Goal: Task Accomplishment & Management: Use online tool/utility

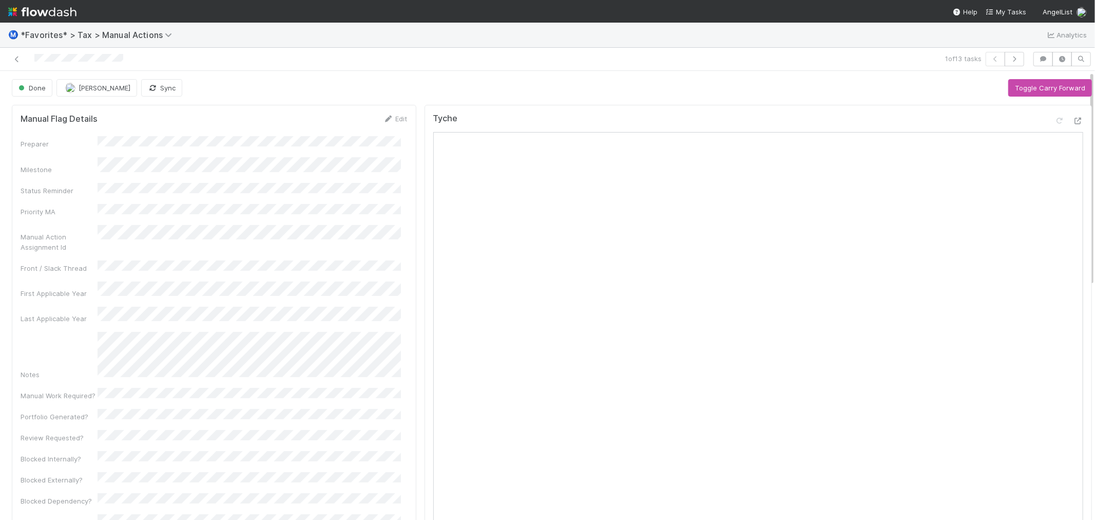
click at [340, 82] on div "Done [PERSON_NAME] Sync Toggle Carry Forward" at bounding box center [552, 87] width 1081 height 17
click at [486, 89] on div "Done [PERSON_NAME] Sync Toggle Carry Forward" at bounding box center [552, 87] width 1081 height 17
click at [44, 86] on div "Done" at bounding box center [34, 87] width 45 height 17
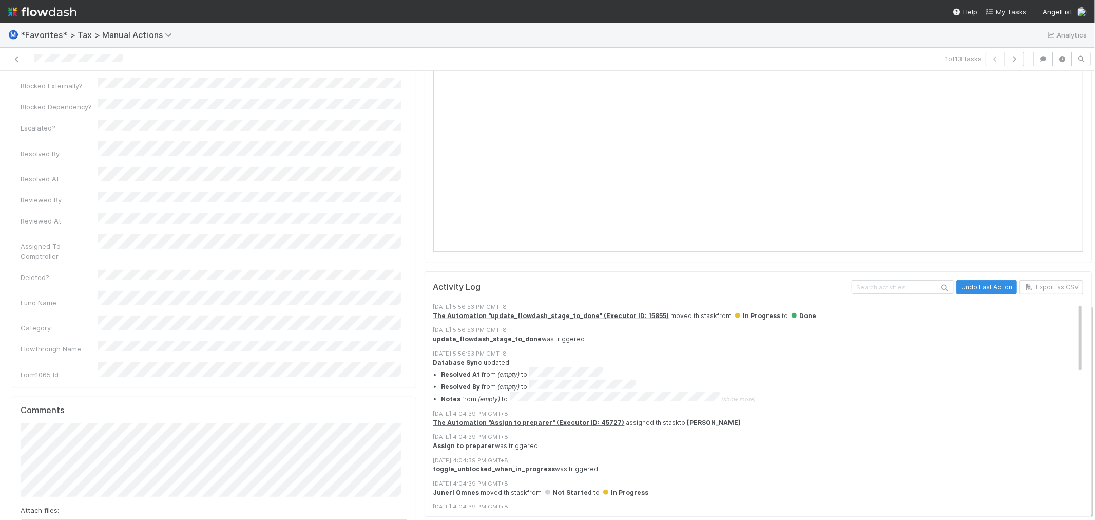
scroll to position [486, 0]
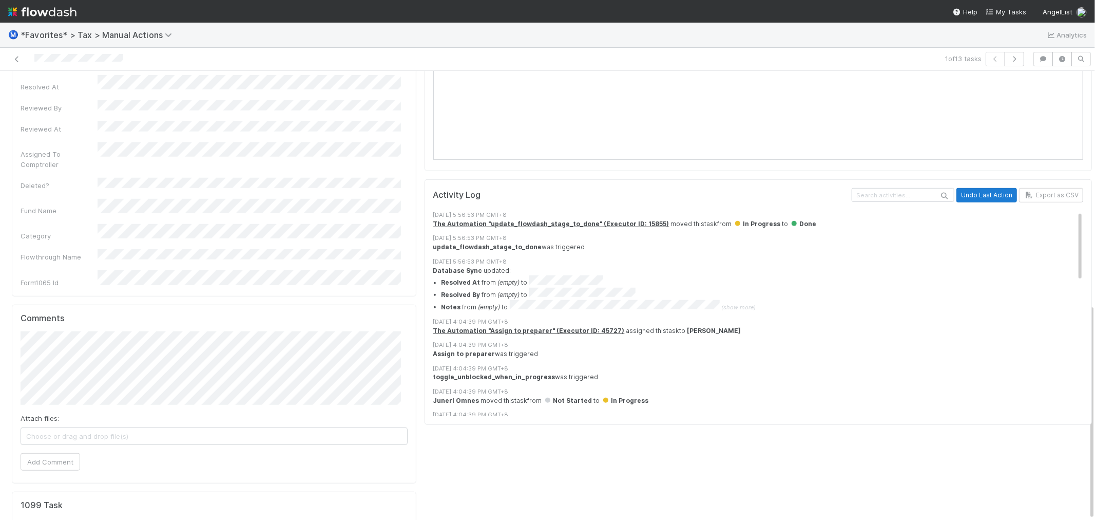
click at [969, 191] on button "Undo Last Action" at bounding box center [987, 195] width 61 height 14
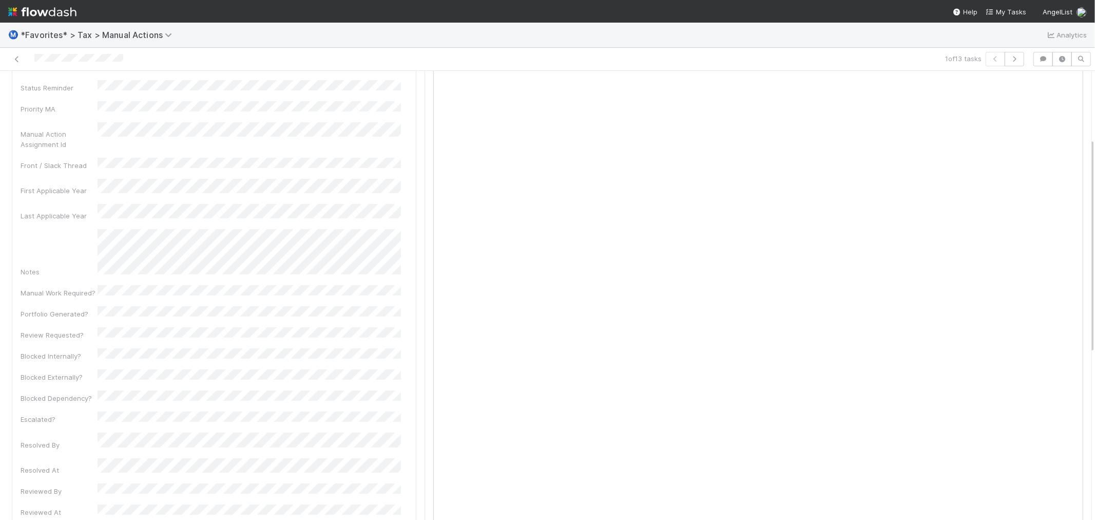
scroll to position [0, 0]
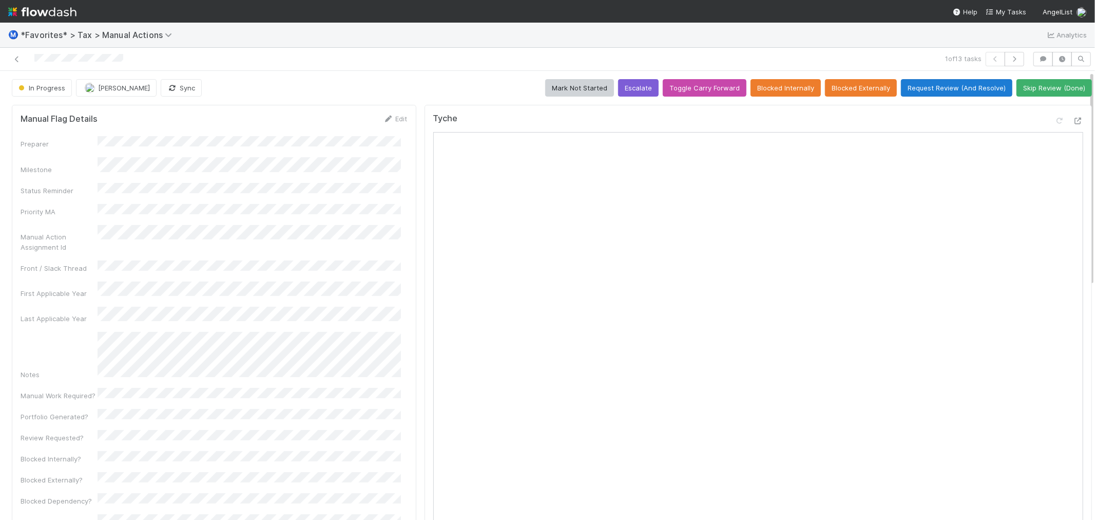
click at [963, 85] on button "Request Review (And Resolve)" at bounding box center [956, 87] width 111 height 17
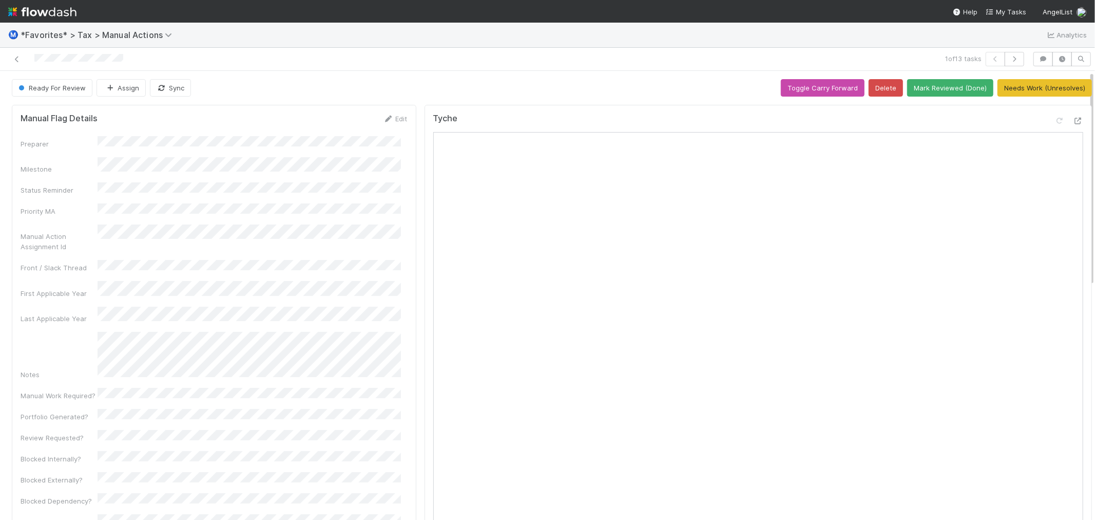
click at [328, 83] on div "Ready For Review Assign Sync Toggle Carry Forward Delete Mark Reviewed (Done) N…" at bounding box center [552, 87] width 1081 height 17
click at [1010, 58] on icon "button" at bounding box center [1015, 59] width 10 height 6
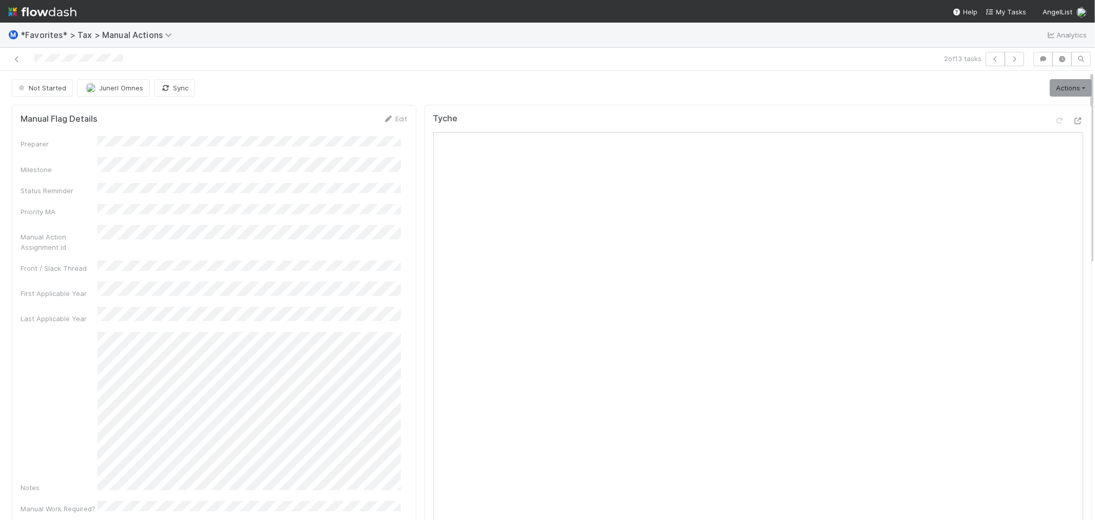
click at [381, 85] on div "Not Started Junerl Omnes Sync Actions Start Escalate Toggle Carry Forward Block…" at bounding box center [552, 87] width 1081 height 17
click at [1050, 91] on link "Actions" at bounding box center [1071, 87] width 42 height 17
click at [1036, 105] on button "Start" at bounding box center [1046, 109] width 95 height 14
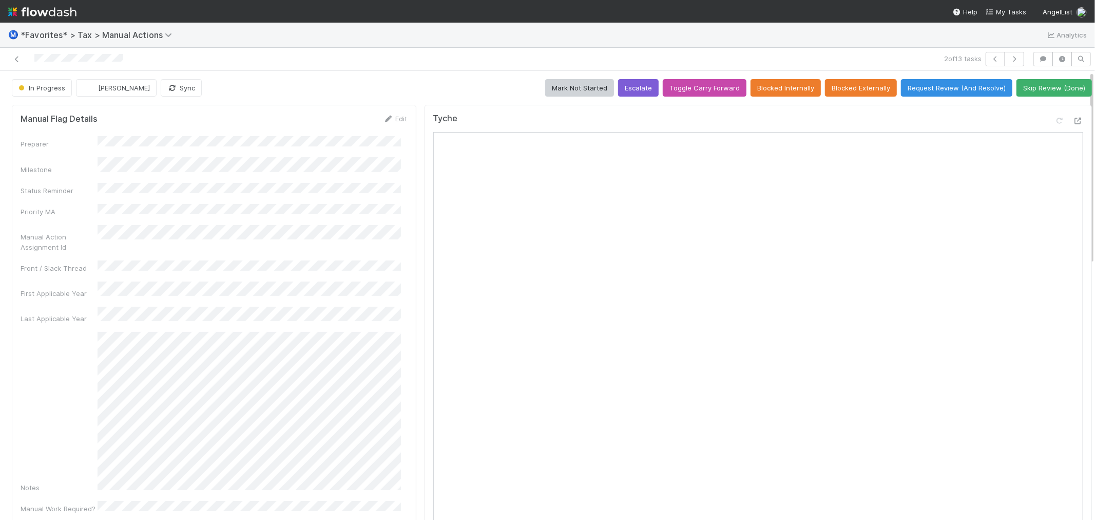
click at [391, 90] on div "In Progress [PERSON_NAME] Sync Mark Not Started Escalate Toggle Carry Forward B…" at bounding box center [552, 87] width 1081 height 17
click at [1073, 122] on icon at bounding box center [1078, 121] width 10 height 7
click at [909, 89] on button "Request Review (And Resolve)" at bounding box center [956, 87] width 111 height 17
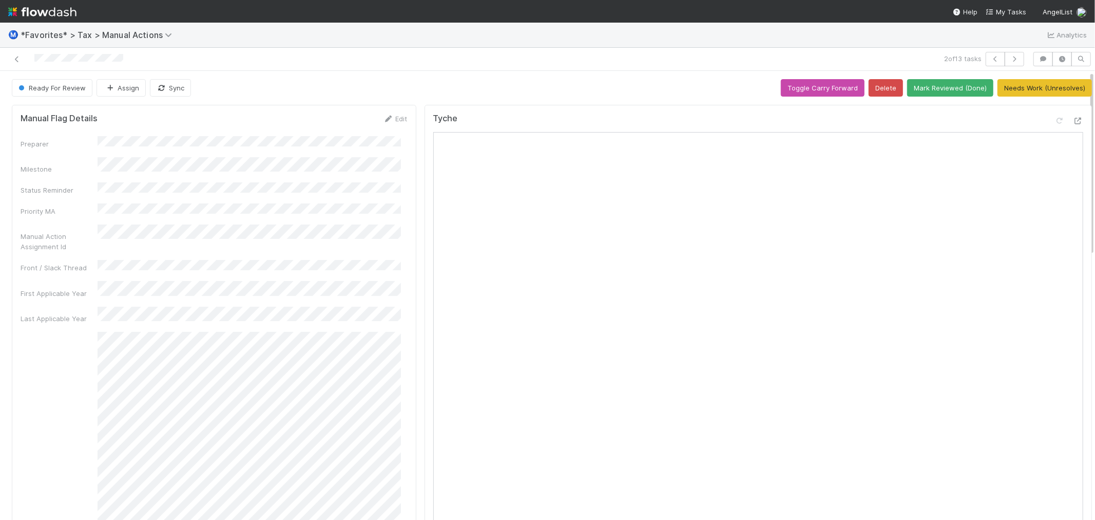
click at [1014, 58] on button "button" at bounding box center [1015, 59] width 20 height 14
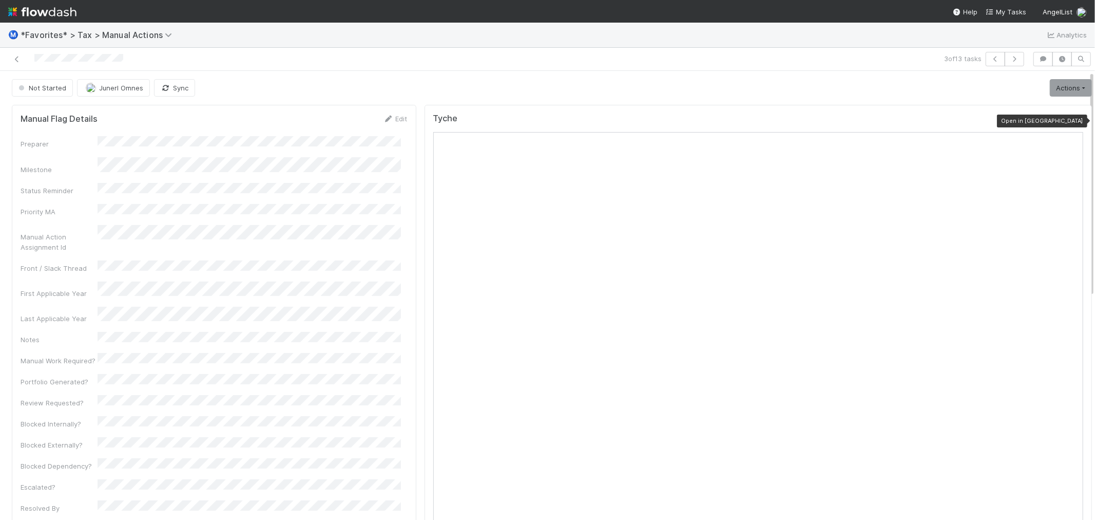
click at [1073, 121] on icon at bounding box center [1078, 121] width 10 height 7
